Goal: Book appointment/travel/reservation

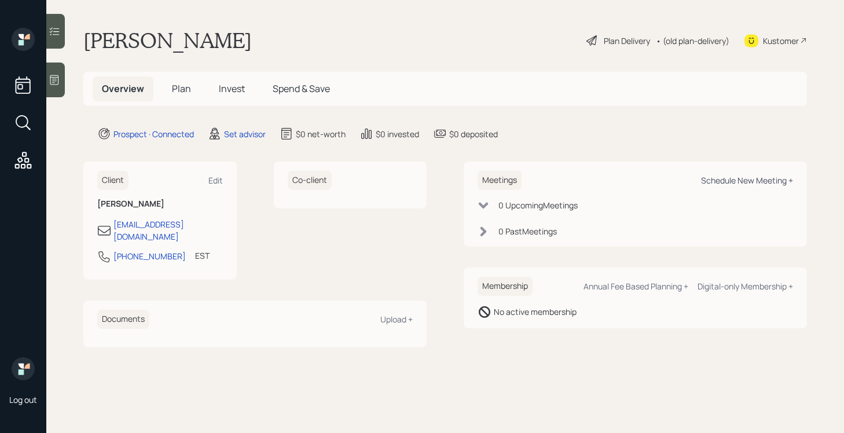
click at [731, 179] on div "Schedule New Meeting +" at bounding box center [747, 180] width 92 height 11
select select "round-[PERSON_NAME]"
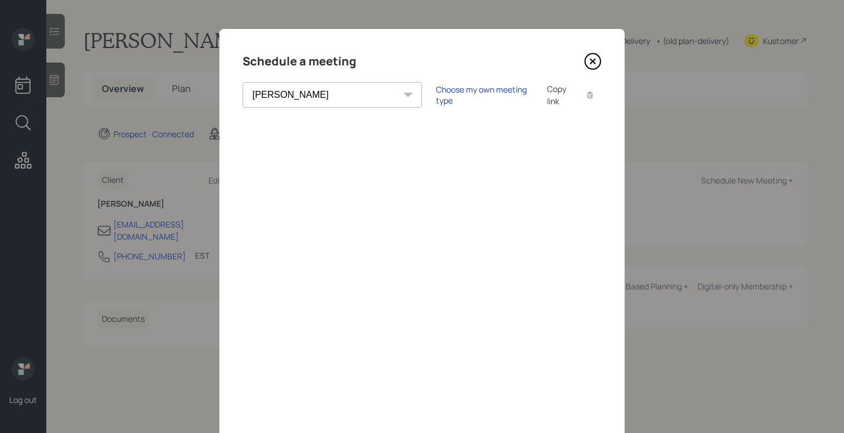
click at [436, 98] on div "Choose my own meeting type" at bounding box center [484, 95] width 97 height 22
click at [596, 67] on icon at bounding box center [592, 61] width 17 height 17
